Goal: Information Seeking & Learning: Understand process/instructions

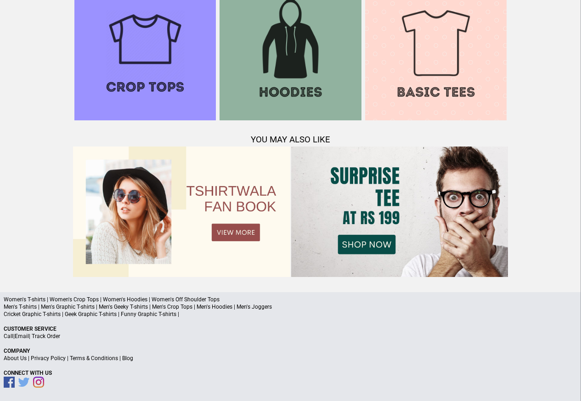
scroll to position [886, 0]
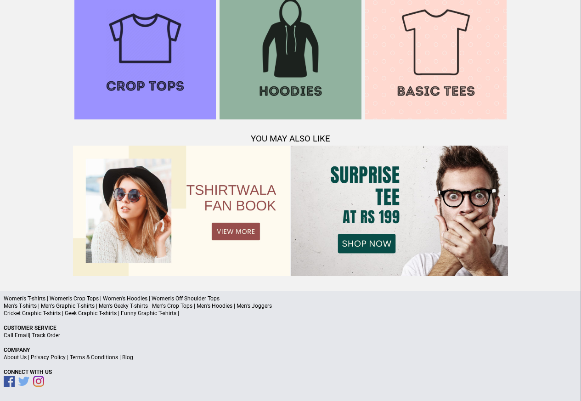
click at [87, 358] on link "Terms & Conditions" at bounding box center [94, 357] width 48 height 6
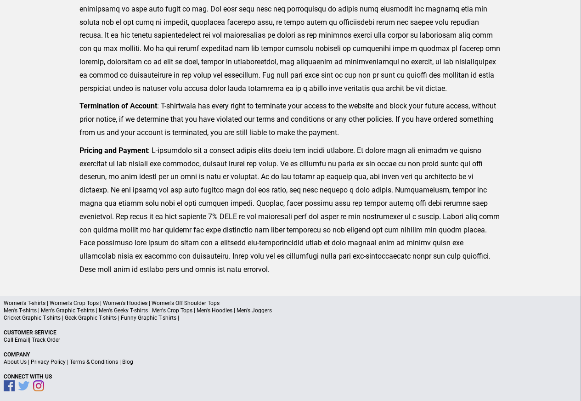
scroll to position [225, 0]
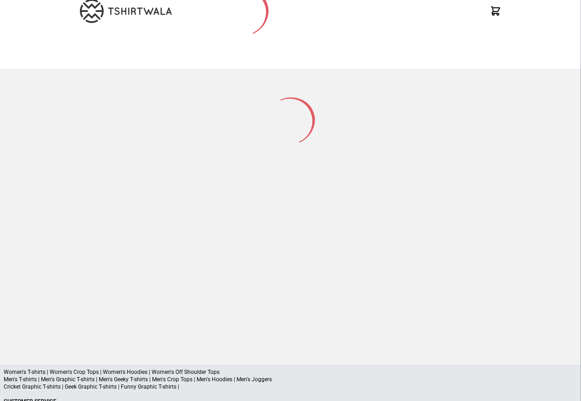
scroll to position [120, 0]
